Goal: Task Accomplishment & Management: Manage account settings

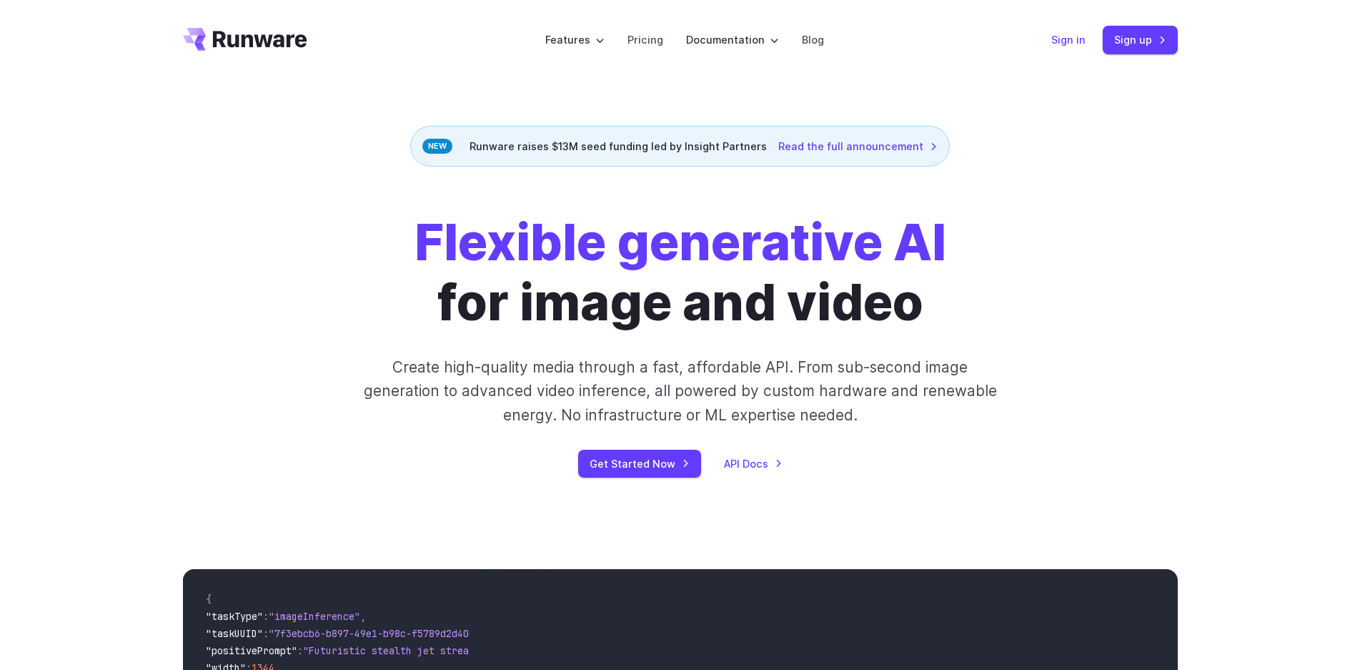
click at [1071, 42] on link "Sign in" at bounding box center [1068, 39] width 34 height 16
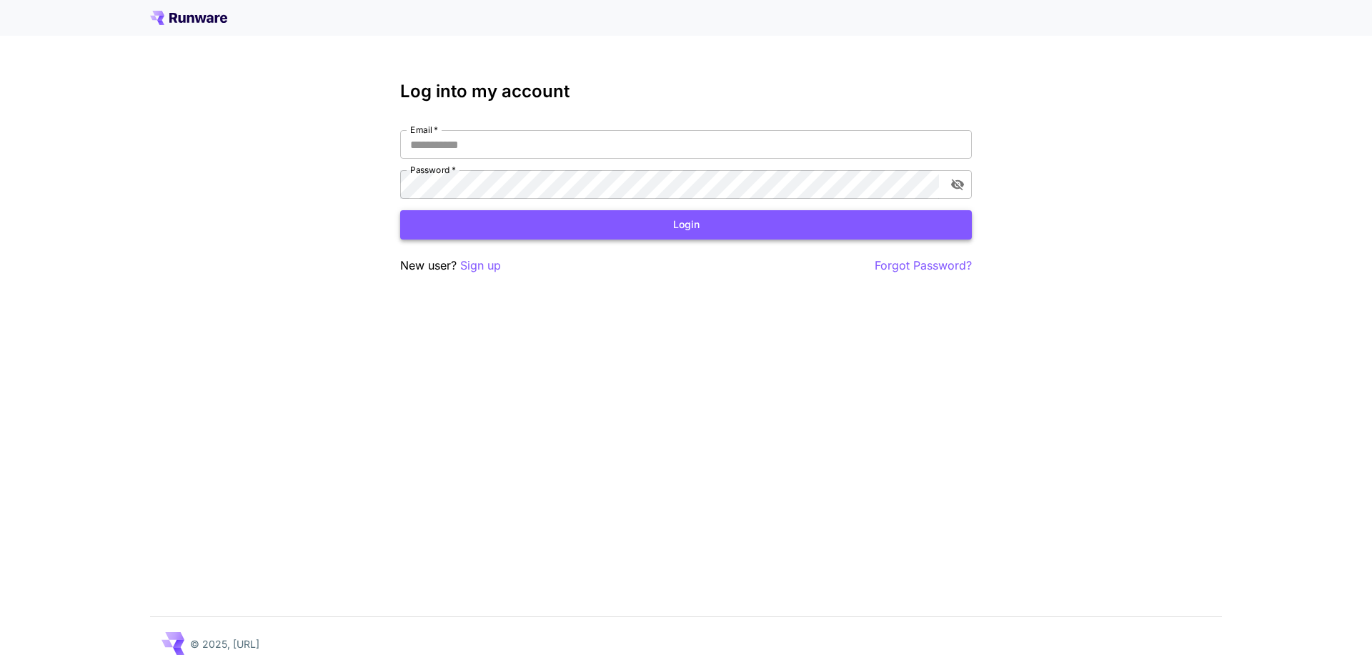
type input "**********"
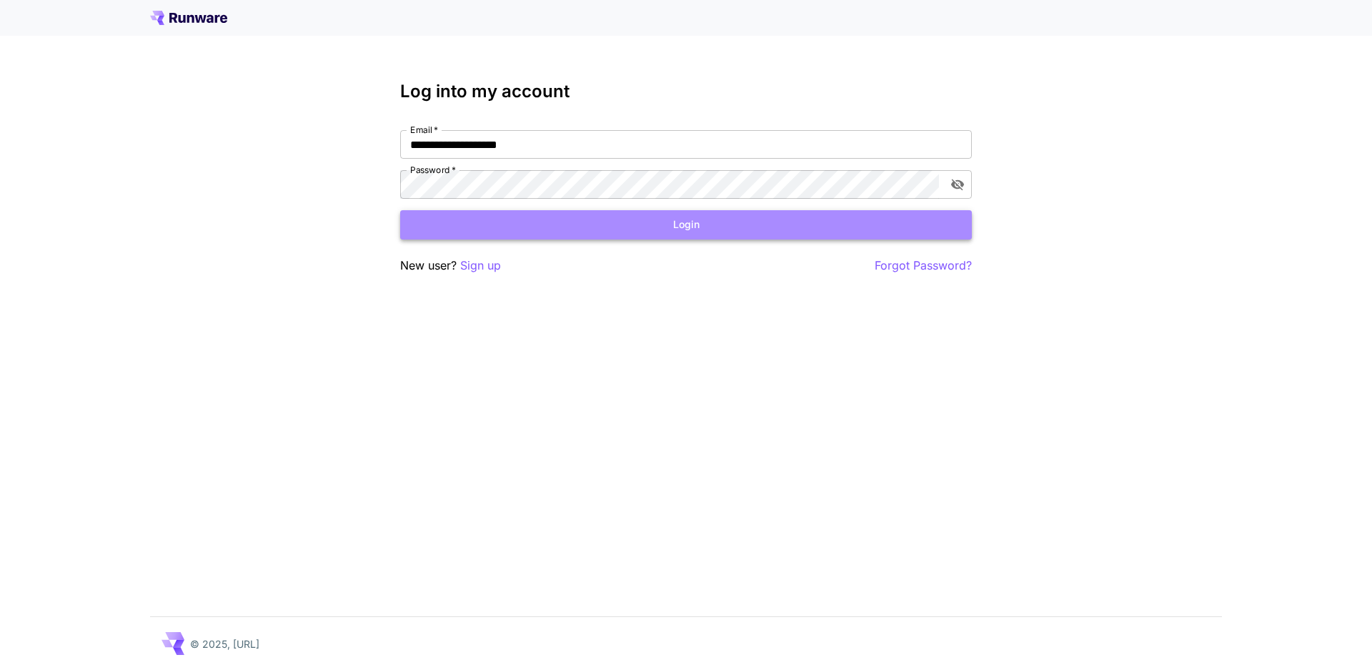
click at [517, 229] on button "Login" at bounding box center [686, 224] width 572 height 29
